Goal: Transaction & Acquisition: Download file/media

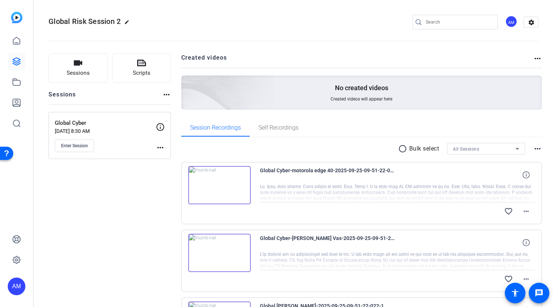
scroll to position [568, 0]
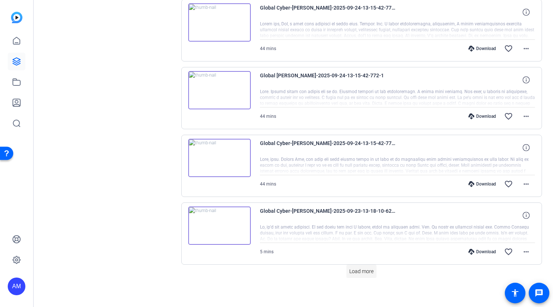
click at [356, 268] on span "Load more" at bounding box center [361, 271] width 24 height 8
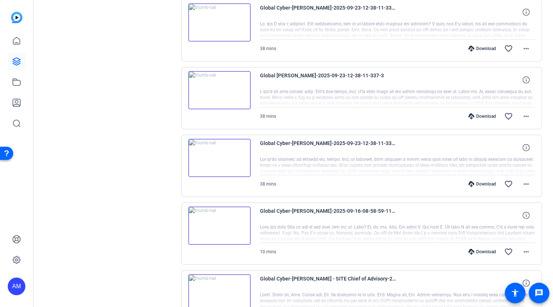
scroll to position [899, 0]
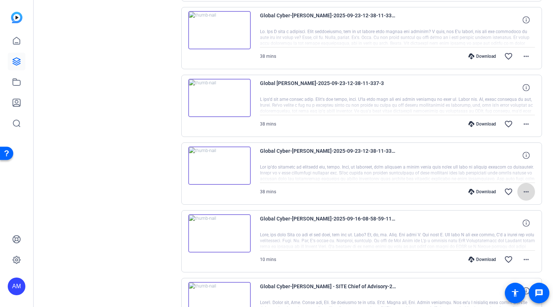
click at [522, 189] on mat-icon "more_horiz" at bounding box center [526, 191] width 9 height 9
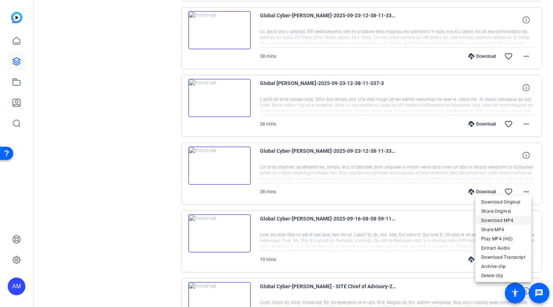
drag, startPoint x: 507, startPoint y: 202, endPoint x: 507, endPoint y: 220, distance: 18.4
click at [507, 220] on div "Download Original Share Original Download MP4 Share MP4 Play MP4 (HQ) Extract A…" at bounding box center [503, 229] width 56 height 64
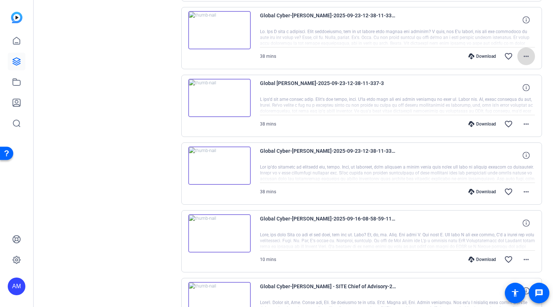
click at [522, 53] on mat-icon "more_horiz" at bounding box center [526, 56] width 9 height 9
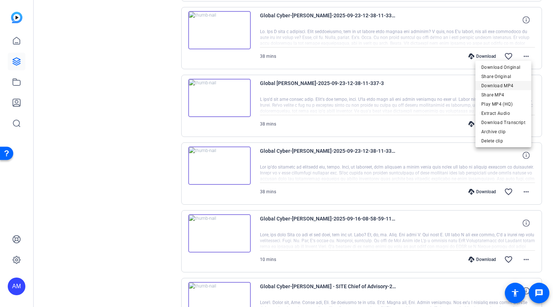
click at [506, 86] on span "Download MP4" at bounding box center [503, 85] width 44 height 9
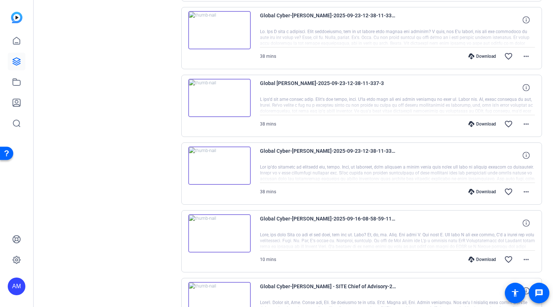
click at [535, 32] on div "Global Cyber-[PERSON_NAME]-2025-09-23-12-38-11-337-4 38 mins Download favorite_…" at bounding box center [361, 38] width 361 height 62
click at [523, 187] on mat-icon "more_horiz" at bounding box center [526, 191] width 9 height 9
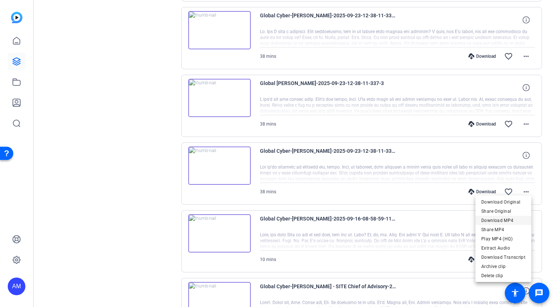
click at [510, 220] on span "Download MP4" at bounding box center [503, 219] width 44 height 9
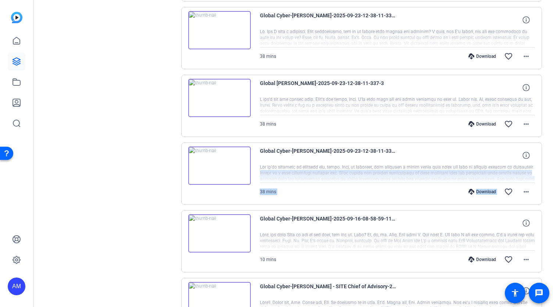
drag, startPoint x: 549, startPoint y: 183, endPoint x: 550, endPoint y: 163, distance: 19.9
click at [550, 163] on div "Global Risk Session 2 edit AM settings Sessions Scripts Sessions more_horiz Glo…" at bounding box center [293, 153] width 519 height 307
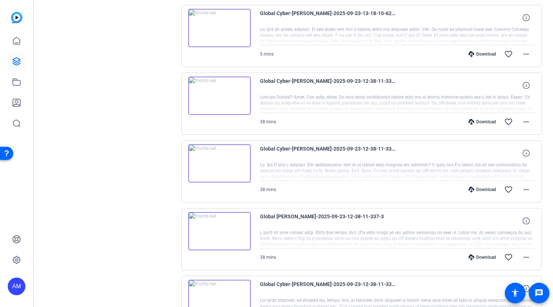
scroll to position [678, 0]
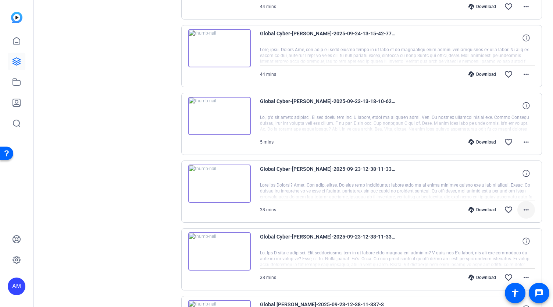
click at [523, 207] on mat-icon "more_horiz" at bounding box center [526, 209] width 9 height 9
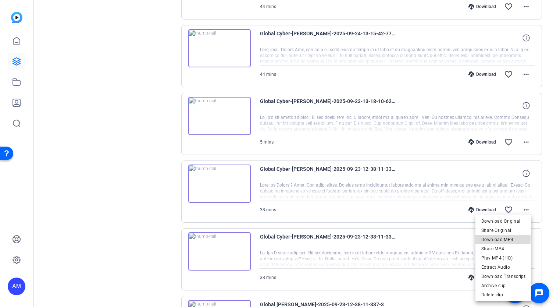
click at [504, 239] on span "Download MP4" at bounding box center [503, 239] width 44 height 9
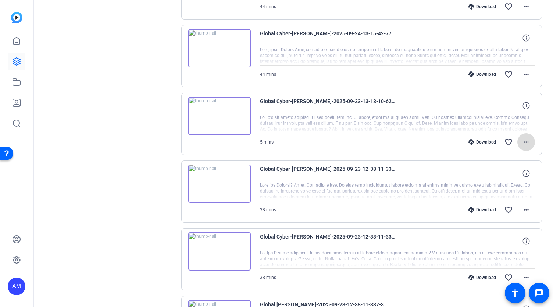
click at [522, 138] on mat-icon "more_horiz" at bounding box center [526, 142] width 9 height 9
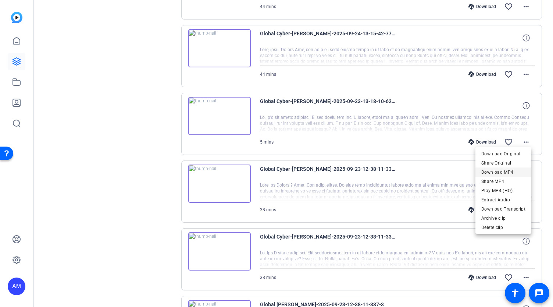
click at [507, 171] on span "Download MP4" at bounding box center [503, 172] width 44 height 9
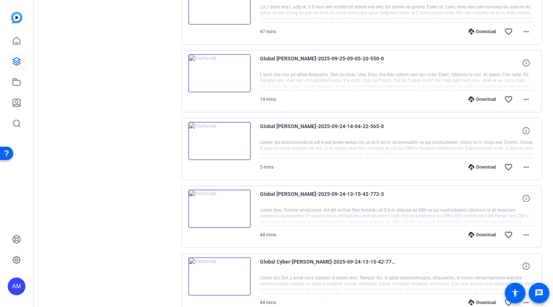
scroll to position [348, 0]
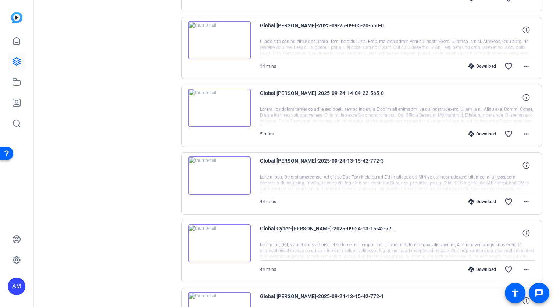
click at [229, 107] on img at bounding box center [219, 108] width 63 height 38
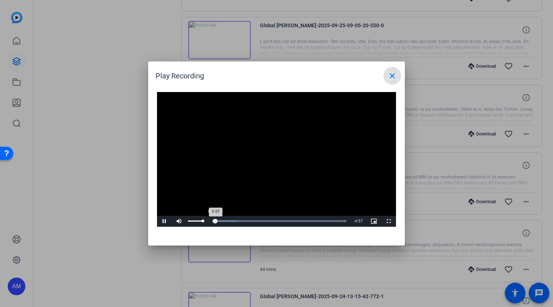
drag, startPoint x: 203, startPoint y: 220, endPoint x: 210, endPoint y: 221, distance: 7.6
click at [210, 221] on div "Pause Mute 100% Current Time 0:07 / Duration 5:04 Loaded : 100.00% 0:00 0:07 St…" at bounding box center [276, 220] width 239 height 11
click at [256, 220] on div "Loaded : 100.00% 2:08 2:08" at bounding box center [268, 221] width 156 height 2
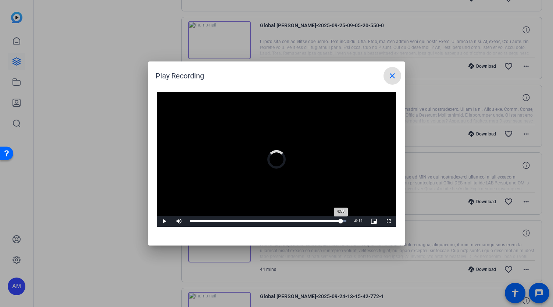
click at [340, 221] on div "Loaded : 100.00% 4:53 4:53" at bounding box center [268, 221] width 156 height 2
click at [330, 220] on div "Loaded : 100.00% 4:33 4:59" at bounding box center [268, 221] width 156 height 2
click at [389, 78] on mat-icon "close" at bounding box center [392, 75] width 9 height 9
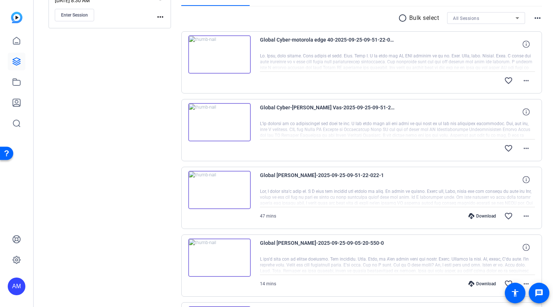
scroll to position [132, 0]
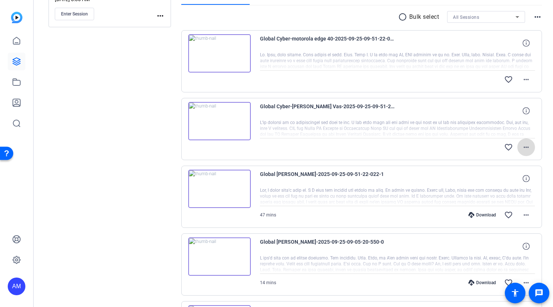
click at [524, 143] on mat-icon "more_horiz" at bounding box center [526, 147] width 9 height 9
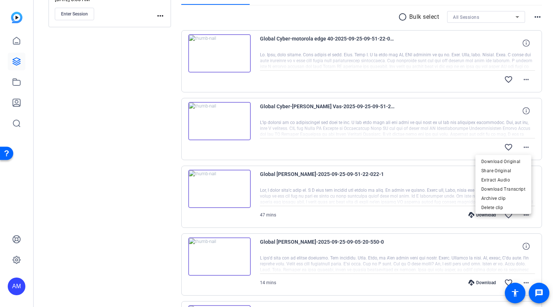
click at [543, 129] on div at bounding box center [276, 153] width 553 height 307
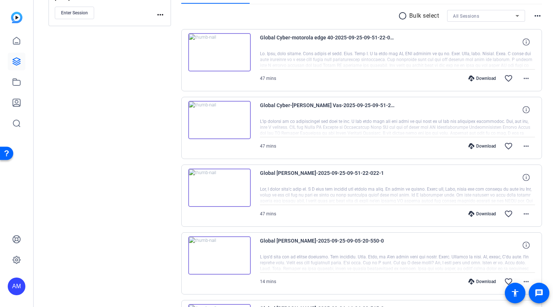
scroll to position [137, 0]
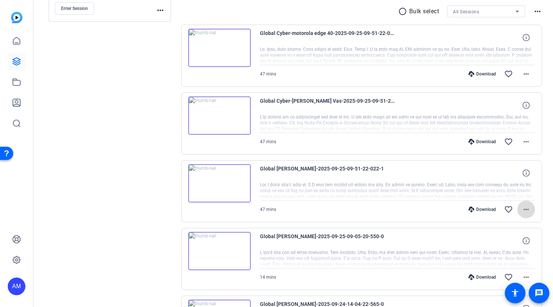
click at [522, 207] on mat-icon "more_horiz" at bounding box center [526, 209] width 9 height 9
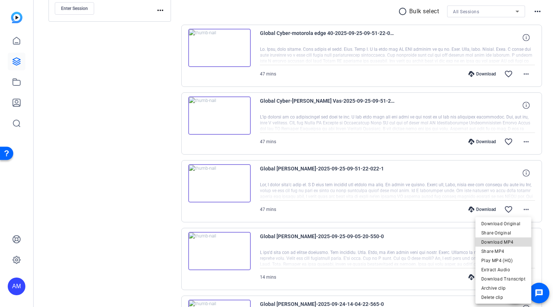
click at [511, 240] on span "Download MP4" at bounding box center [503, 241] width 44 height 9
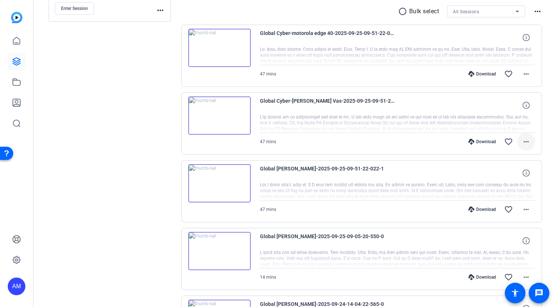
click at [530, 138] on span at bounding box center [526, 142] width 18 height 18
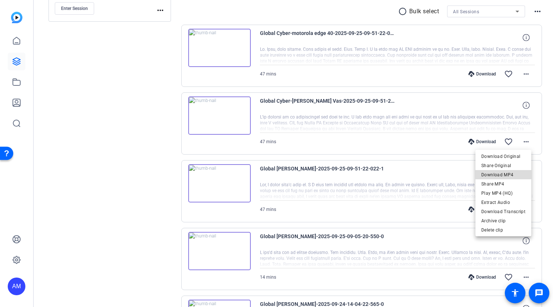
click at [509, 174] on span "Download MP4" at bounding box center [503, 174] width 44 height 9
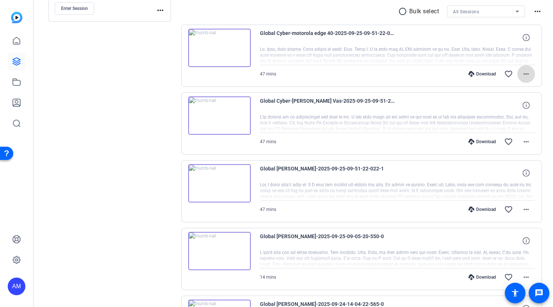
click at [524, 73] on mat-icon "more_horiz" at bounding box center [526, 73] width 9 height 9
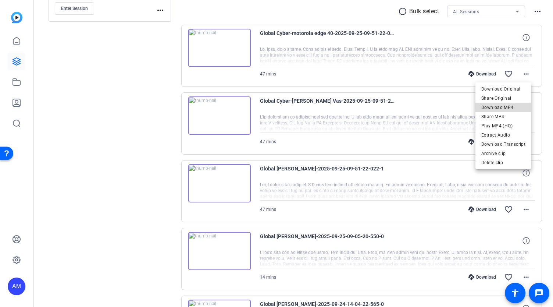
click at [511, 106] on span "Download MP4" at bounding box center [503, 107] width 44 height 9
